Goal: Task Accomplishment & Management: Use online tool/utility

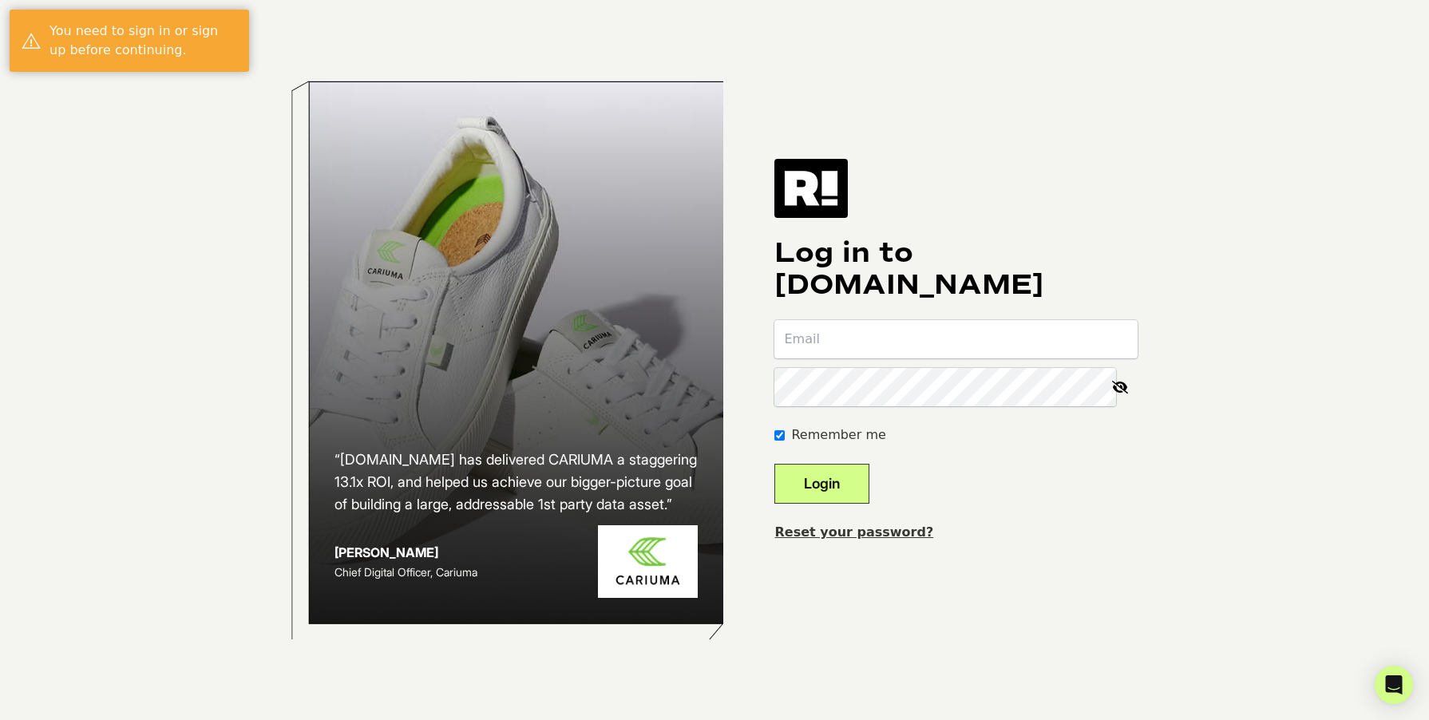
click at [926, 342] on input "email" at bounding box center [955, 339] width 363 height 38
click at [927, 334] on input "email" at bounding box center [955, 339] width 363 height 38
type input "slewis@consumeraffairs.com"
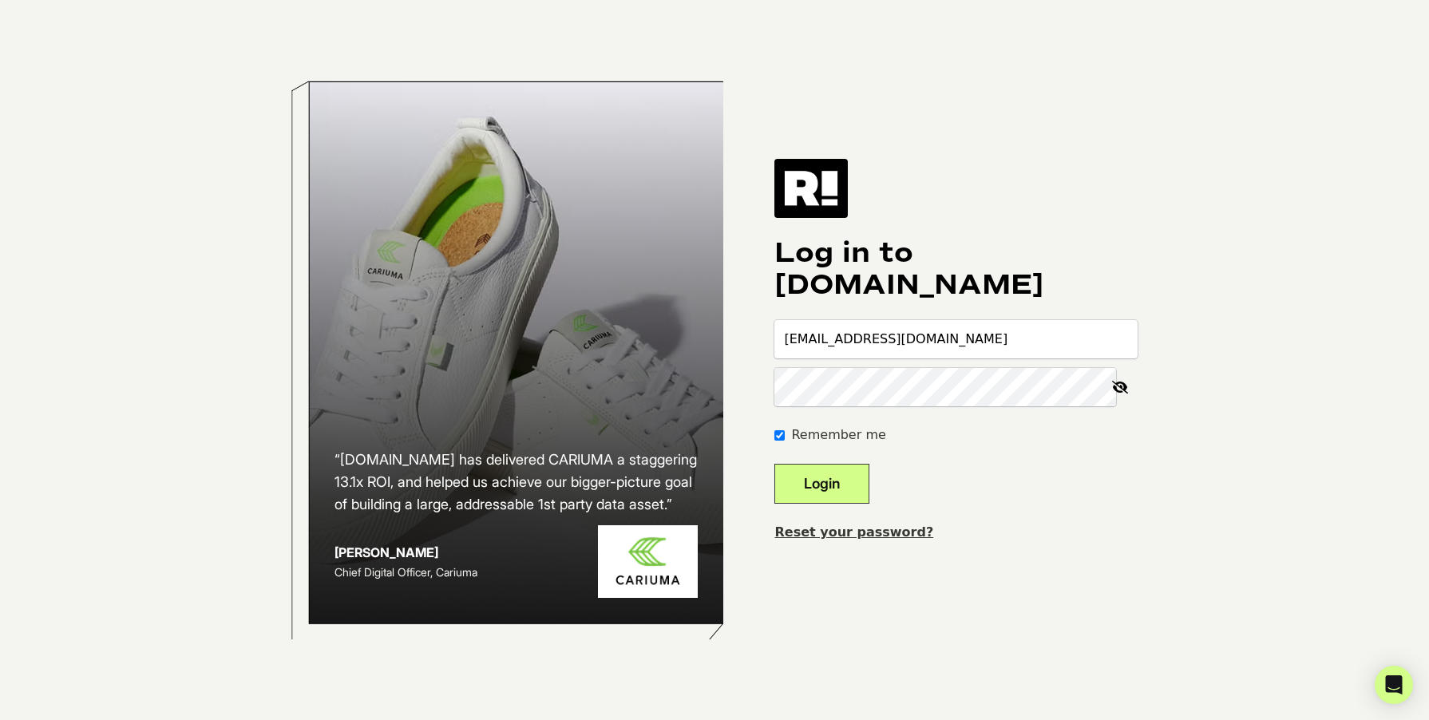
click at [774, 464] on button "Login" at bounding box center [821, 484] width 95 height 40
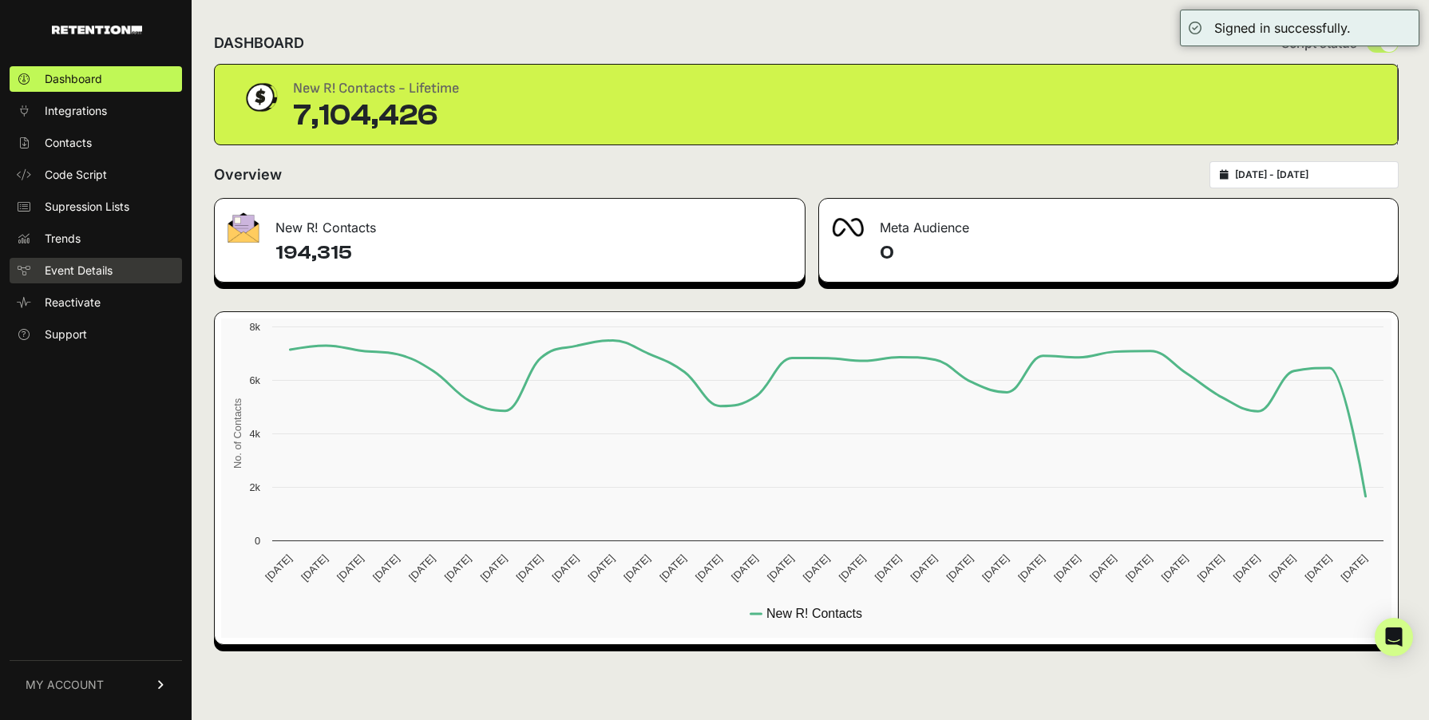
click at [75, 275] on span "Event Details" at bounding box center [79, 271] width 68 height 16
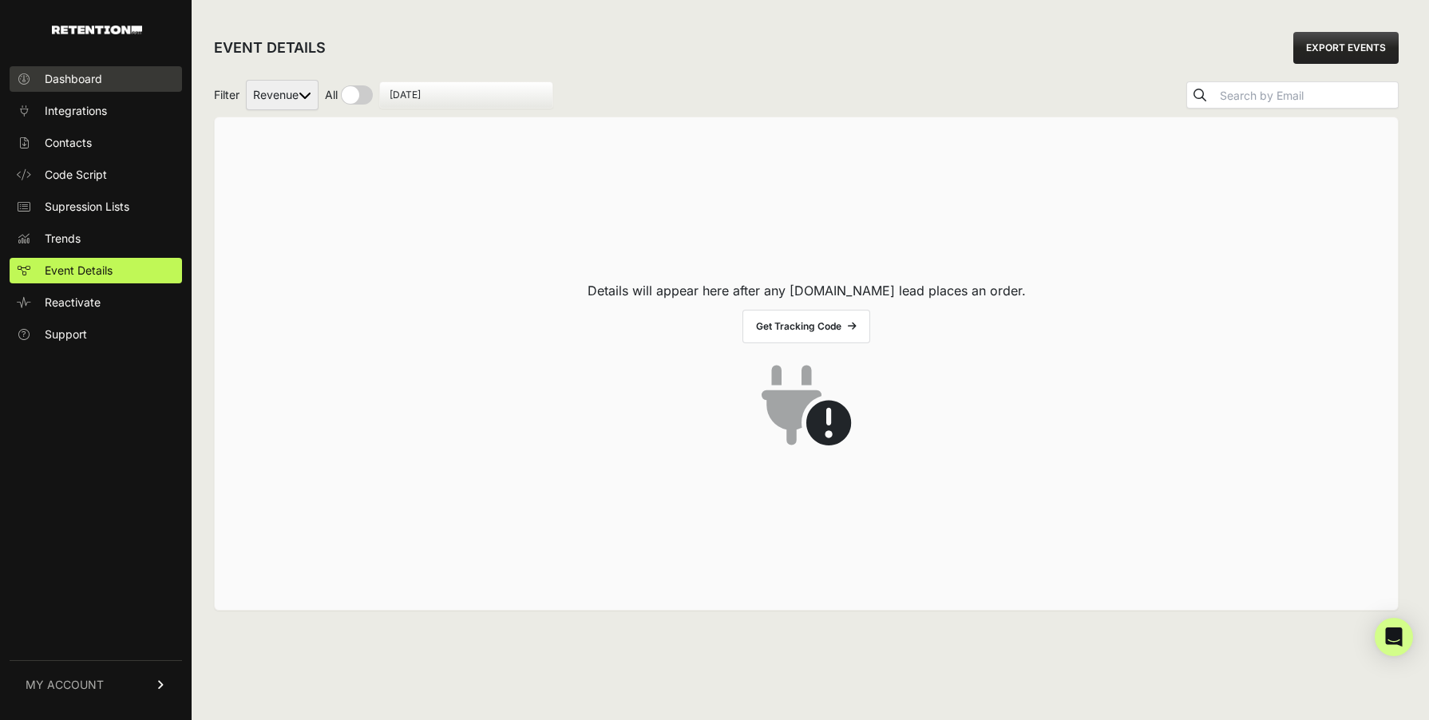
click at [77, 79] on span "Dashboard" at bounding box center [73, 79] width 57 height 16
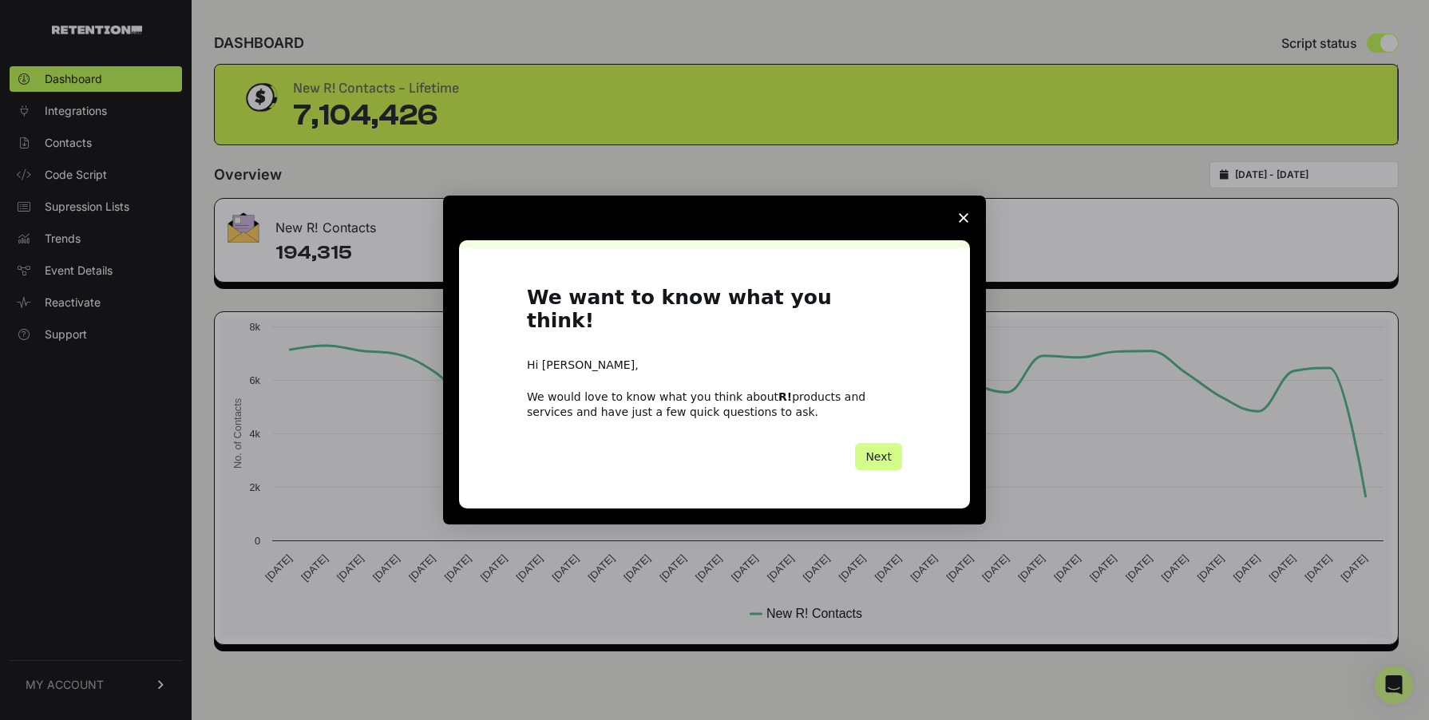
click at [963, 223] on polygon "Close survey" at bounding box center [964, 218] width 10 height 10
